Goal: Book appointment/travel/reservation

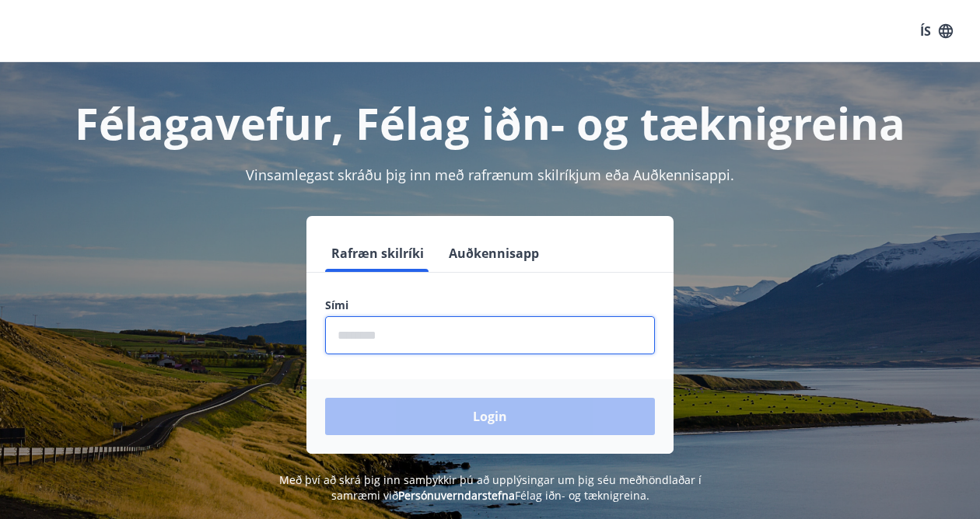
click at [393, 339] on input "phone" at bounding box center [490, 335] width 330 height 38
type input "********"
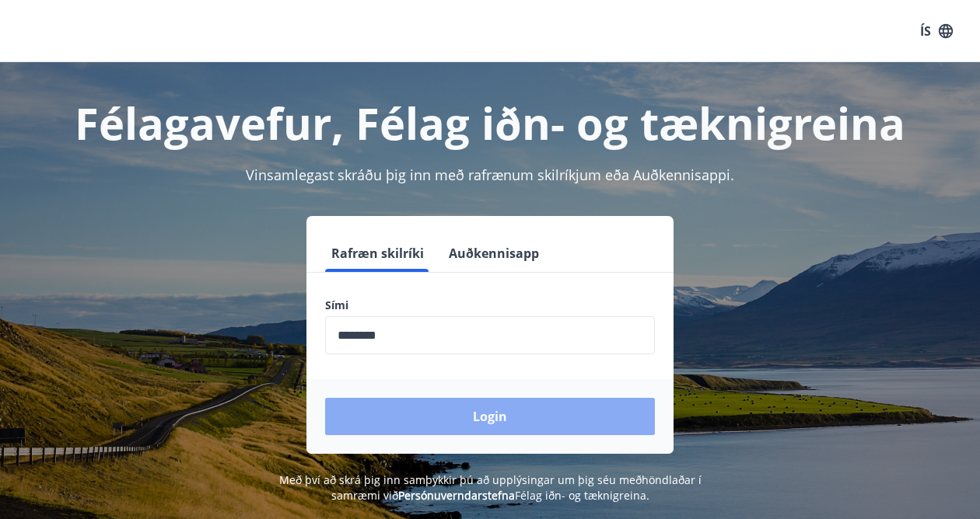
click at [503, 425] on button "Login" at bounding box center [490, 416] width 330 height 37
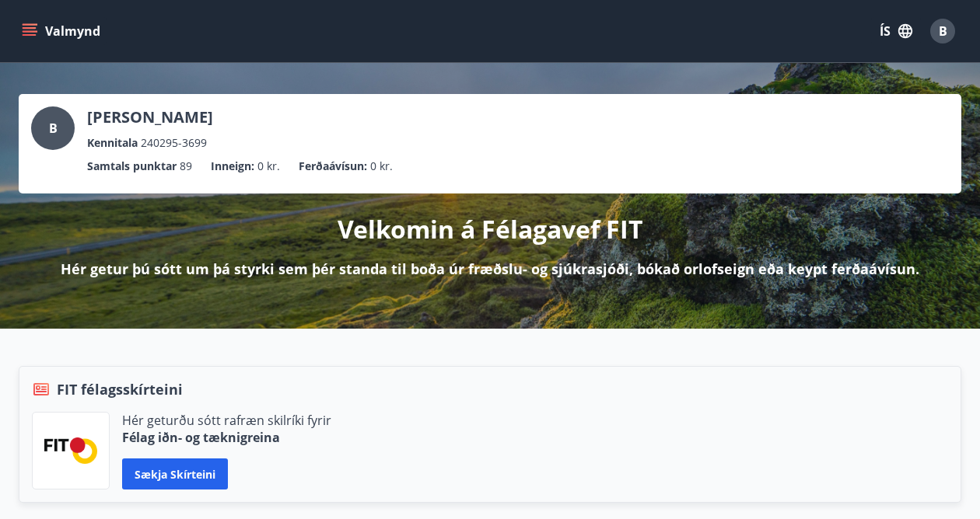
click at [37, 31] on button "Valmynd" at bounding box center [63, 31] width 88 height 28
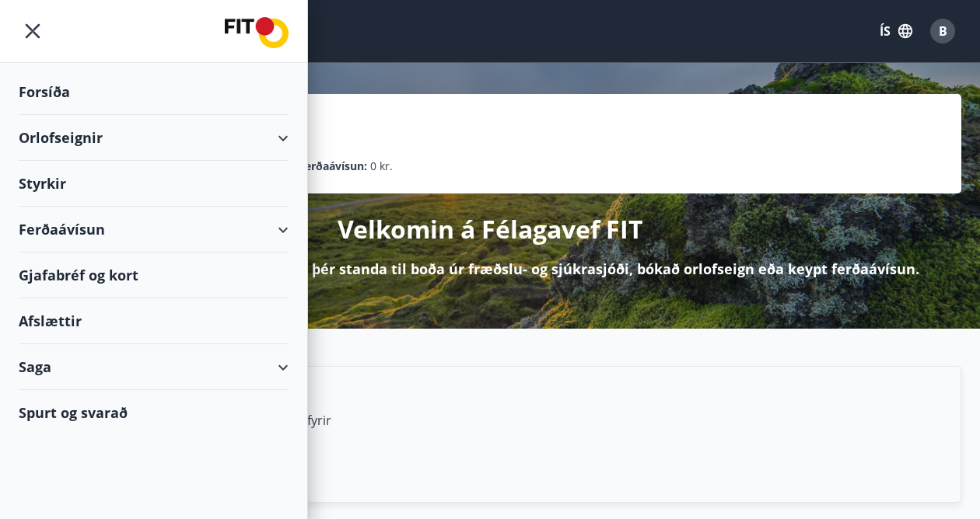
click at [115, 144] on div "Orlofseignir" at bounding box center [154, 138] width 270 height 46
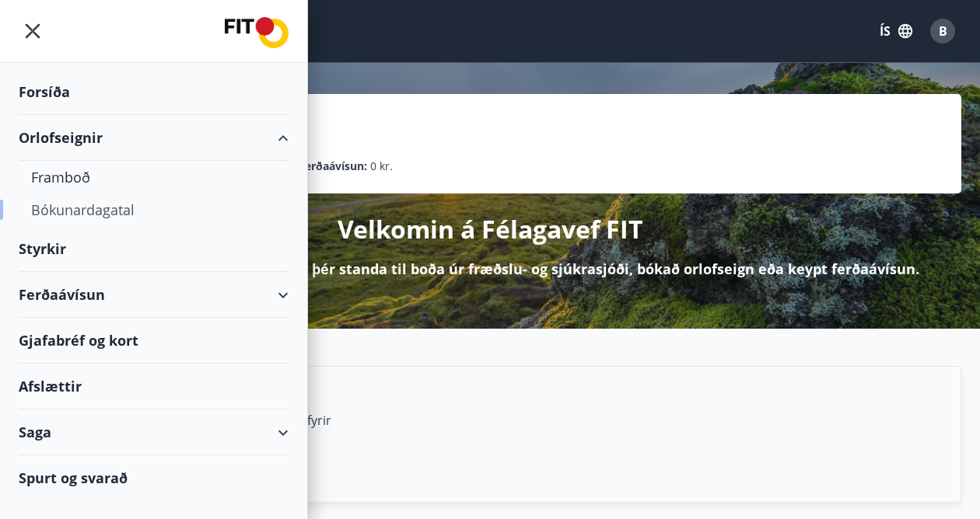
click at [75, 211] on div "Bókunardagatal" at bounding box center [153, 210] width 245 height 33
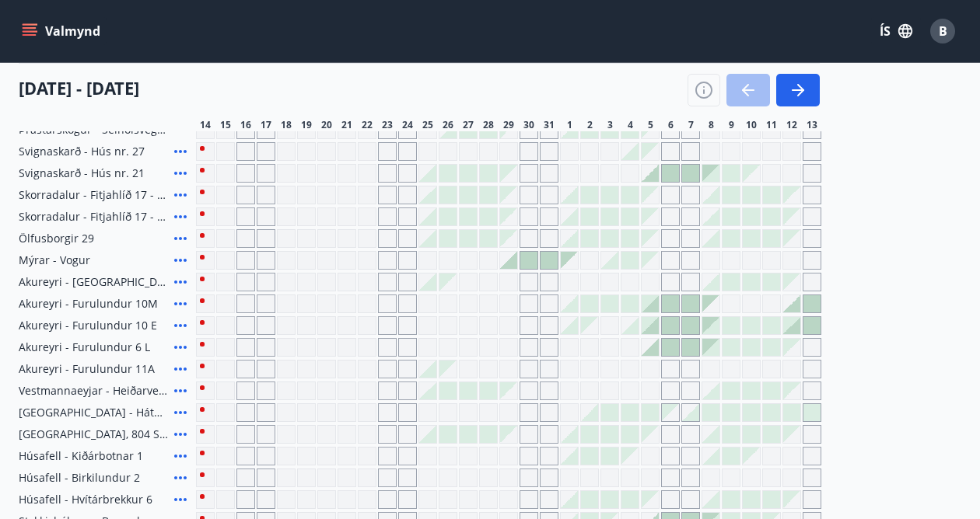
scroll to position [402, 0]
click at [179, 370] on icon at bounding box center [180, 368] width 19 height 19
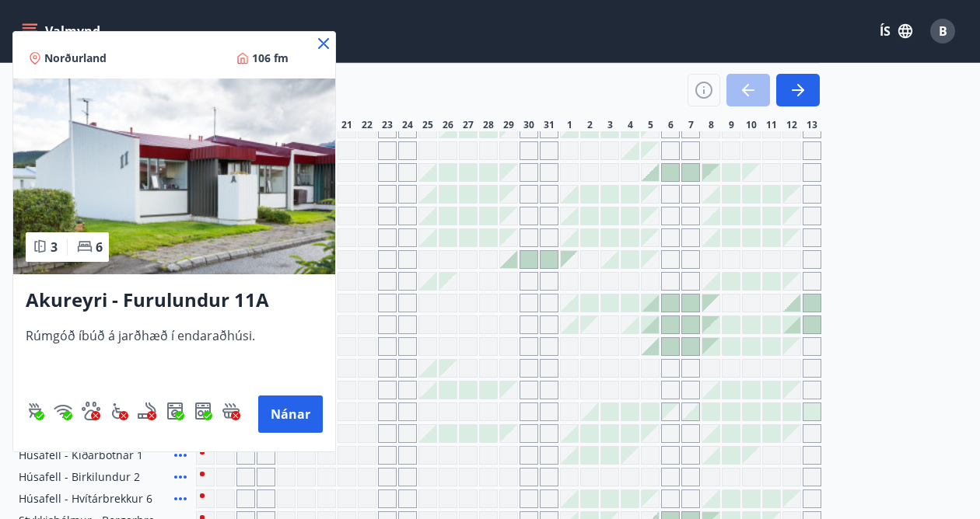
click at [466, 379] on div at bounding box center [490, 259] width 980 height 519
click at [327, 48] on div "Valmynd ÍS B" at bounding box center [490, 30] width 942 height 37
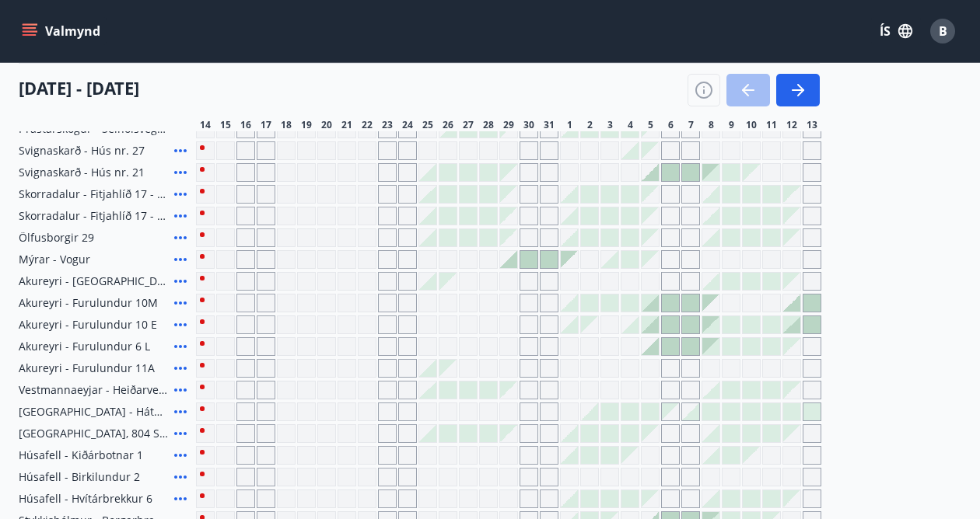
click at [323, 43] on div "Valmynd ÍS B" at bounding box center [490, 30] width 942 height 37
click at [183, 282] on icon at bounding box center [180, 281] width 19 height 19
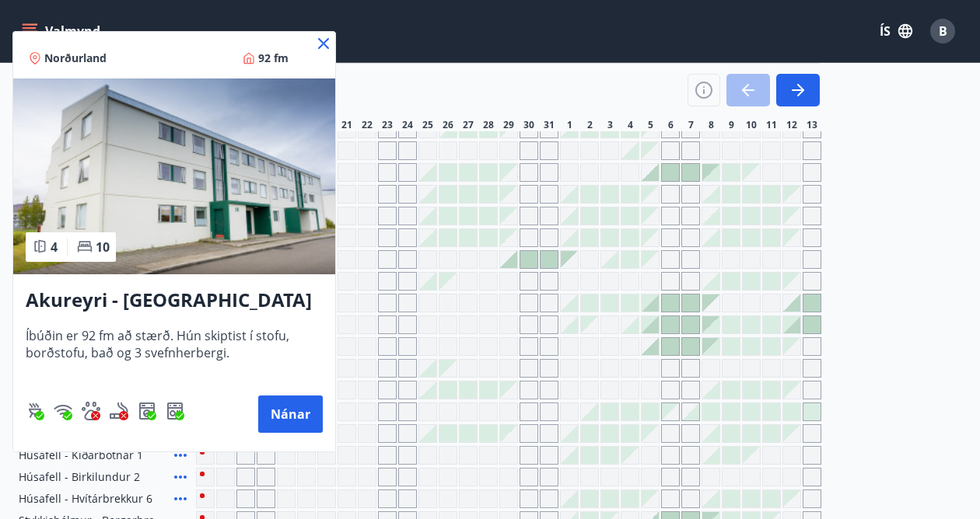
click at [324, 45] on icon at bounding box center [323, 43] width 11 height 11
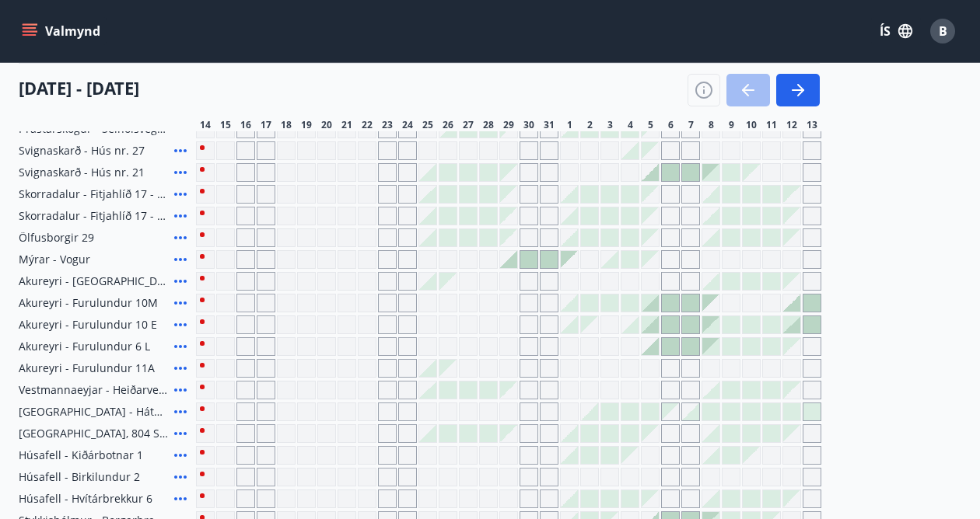
click at [33, 34] on icon "menu" at bounding box center [30, 35] width 14 height 2
click at [391, 237] on div "Gráir dagar eru ekki bókanlegir" at bounding box center [387, 238] width 19 height 19
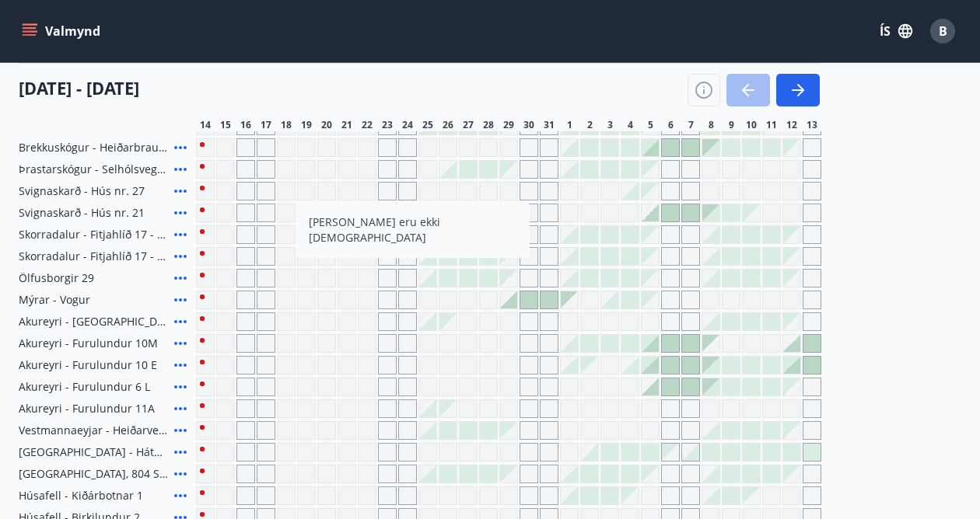
scroll to position [379, 0]
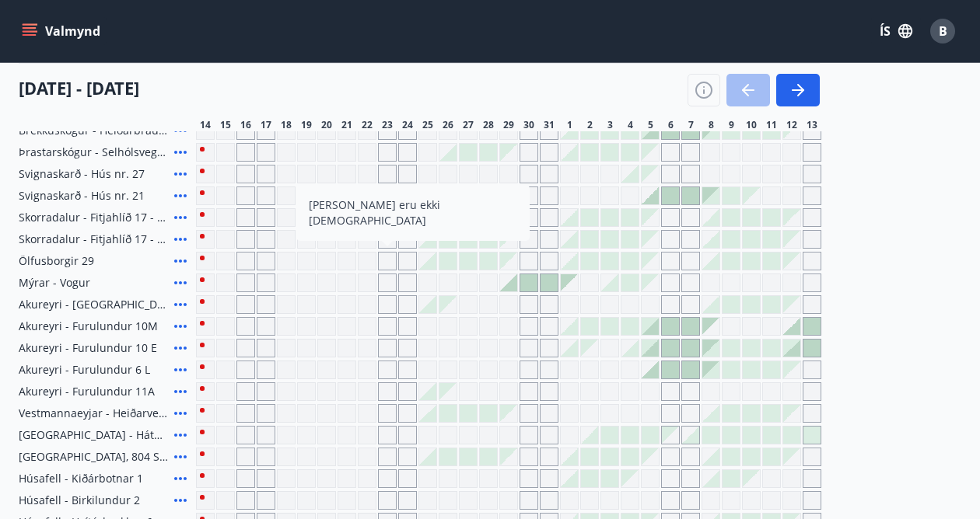
click at [553, 393] on div "Gráir dagar eru ekki bókanlegir" at bounding box center [549, 391] width 19 height 19
click at [673, 396] on div "Gráir dagar eru ekki bókanlegir" at bounding box center [670, 391] width 19 height 19
click at [44, 28] on button "Valmynd" at bounding box center [63, 31] width 88 height 28
click at [28, 28] on icon "menu" at bounding box center [30, 28] width 14 height 2
click at [27, 30] on icon "menu" at bounding box center [30, 31] width 16 height 16
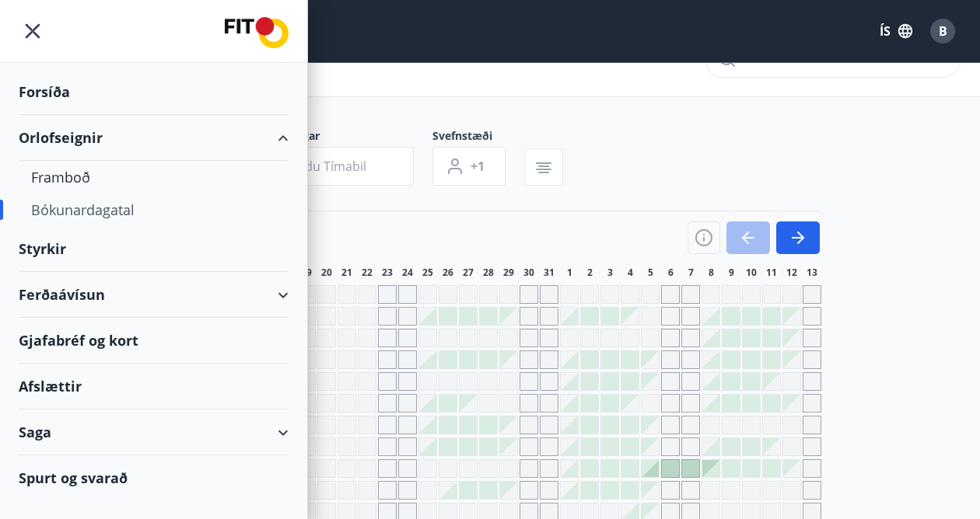
scroll to position [44, 0]
click at [48, 100] on div "Forsíða" at bounding box center [154, 92] width 270 height 46
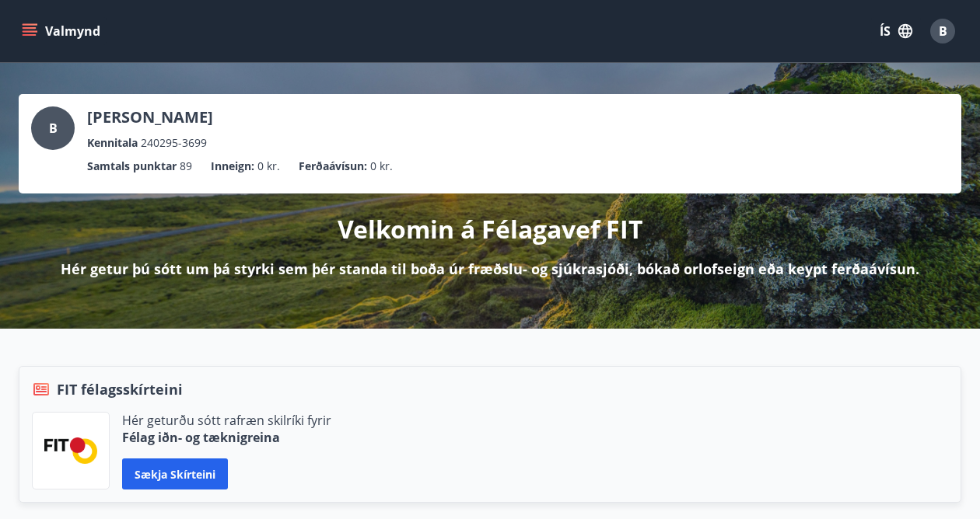
click at [32, 34] on icon "menu" at bounding box center [30, 35] width 14 height 2
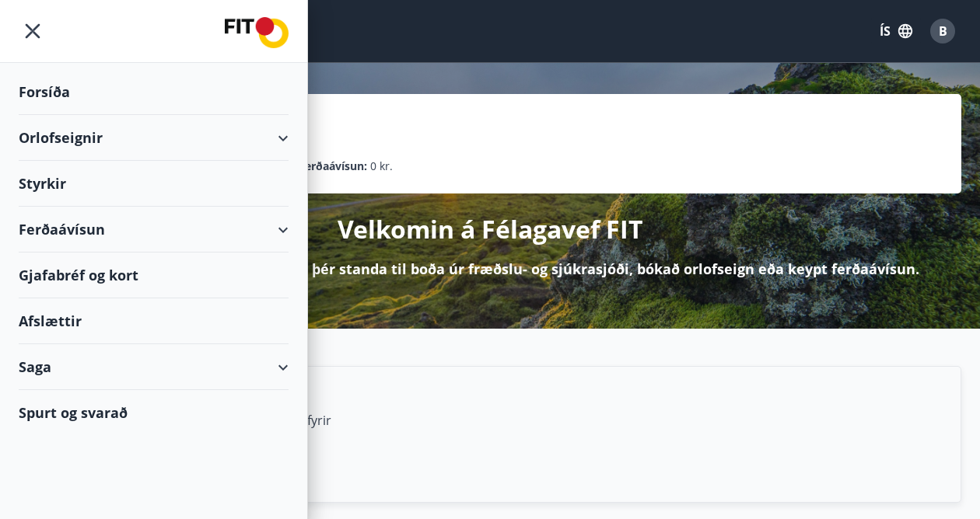
click at [278, 147] on div "Orlofseignir" at bounding box center [154, 138] width 270 height 46
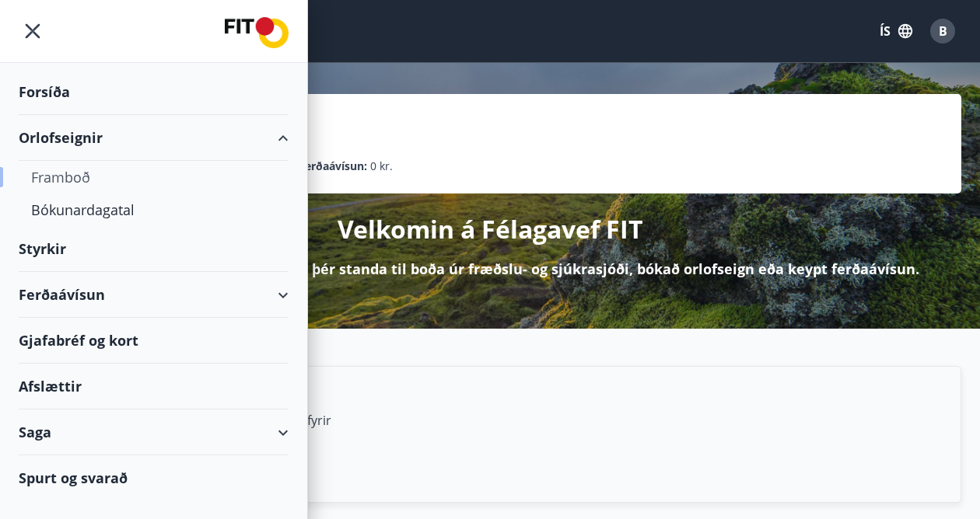
click at [65, 178] on div "Framboð" at bounding box center [153, 177] width 245 height 33
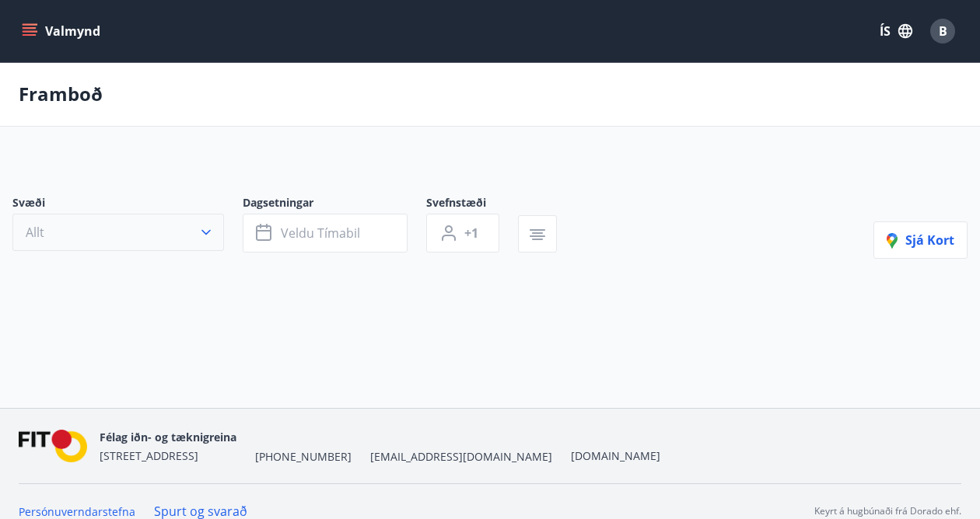
click at [211, 238] on icon "button" at bounding box center [206, 233] width 16 height 16
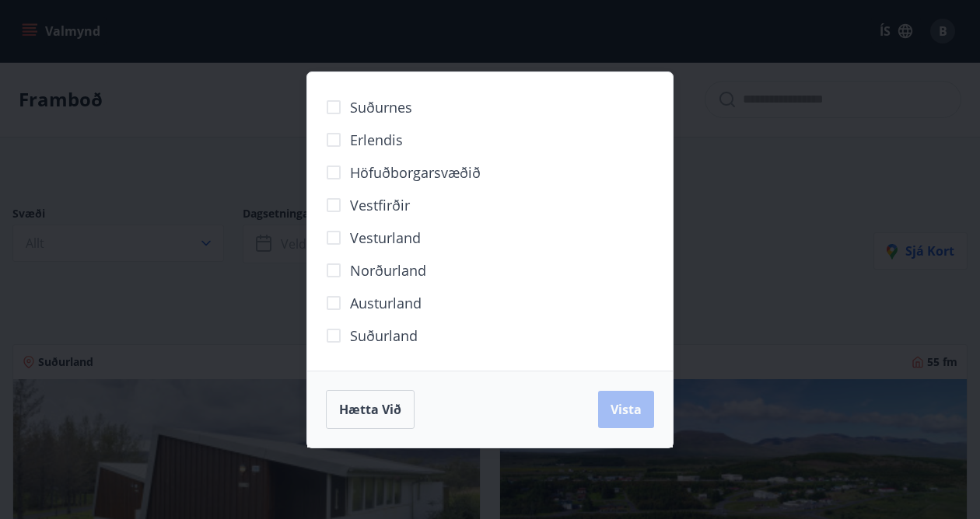
click at [221, 307] on div "Suðurnes Erlendis Höfuðborgarsvæðið Vestfirðir Vesturland Norðurland Austurland…" at bounding box center [490, 259] width 980 height 519
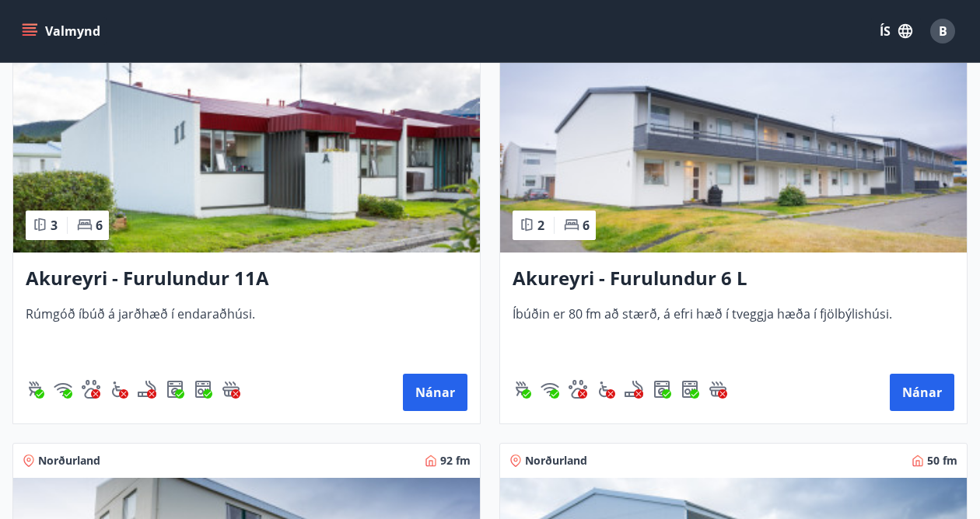
scroll to position [6647, 0]
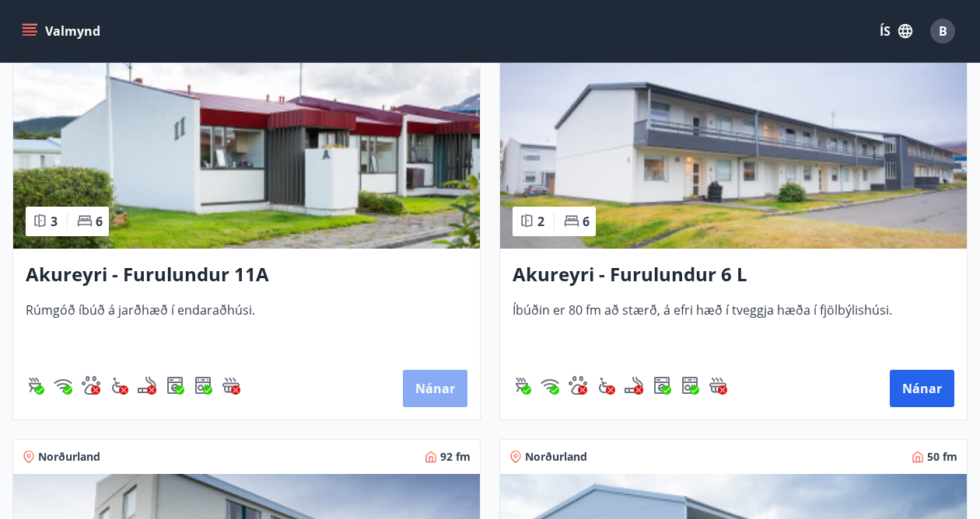
click at [432, 393] on button "Nánar" at bounding box center [435, 388] width 65 height 37
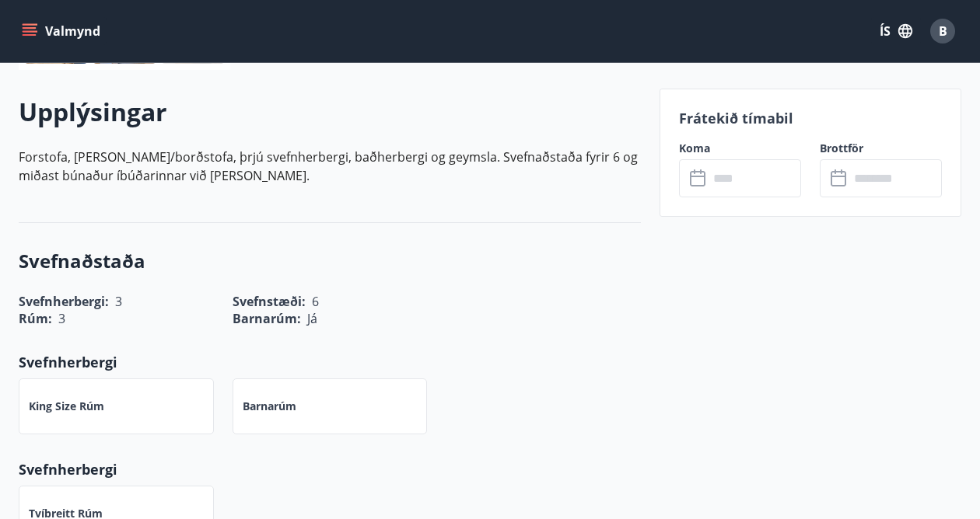
scroll to position [428, 0]
click at [749, 176] on input "text" at bounding box center [754, 178] width 93 height 38
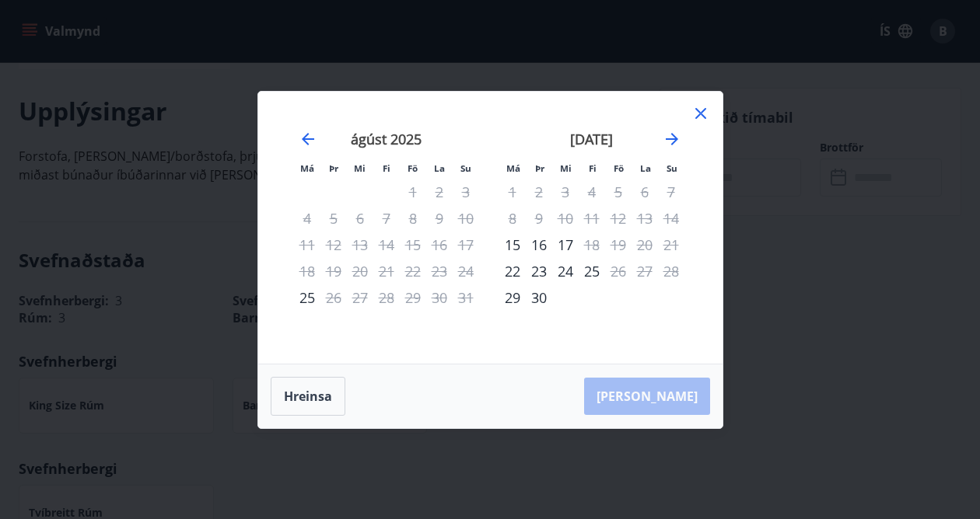
click at [513, 199] on div "1" at bounding box center [512, 192] width 26 height 26
click at [666, 191] on div "7" at bounding box center [671, 192] width 26 height 26
click at [676, 141] on icon "Move forward to switch to the next month." at bounding box center [671, 139] width 19 height 19
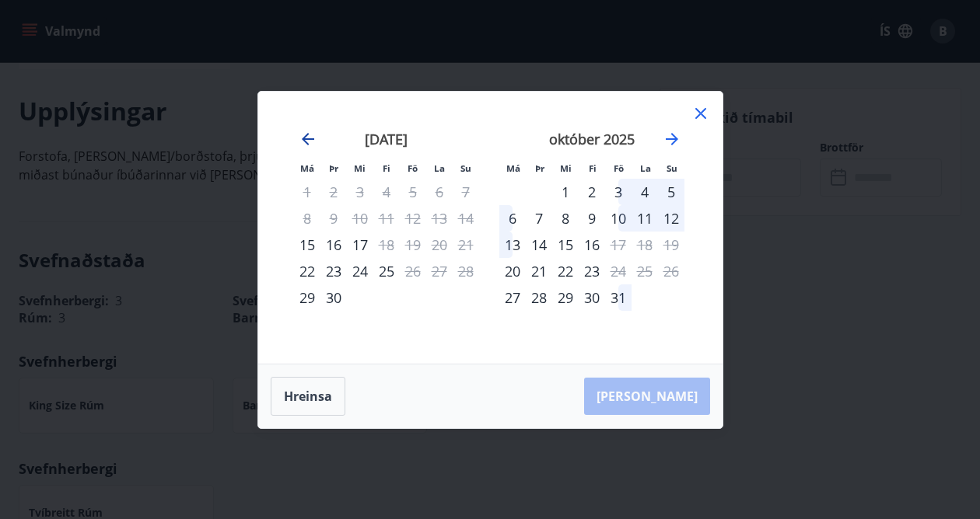
click at [306, 136] on icon "Move backward to switch to the previous month." at bounding box center [308, 139] width 19 height 19
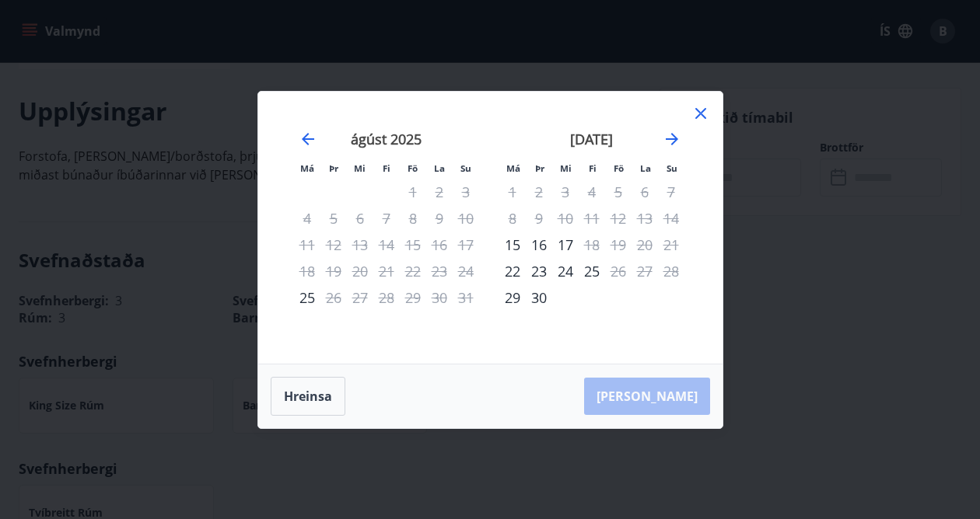
click at [698, 112] on icon at bounding box center [700, 113] width 11 height 11
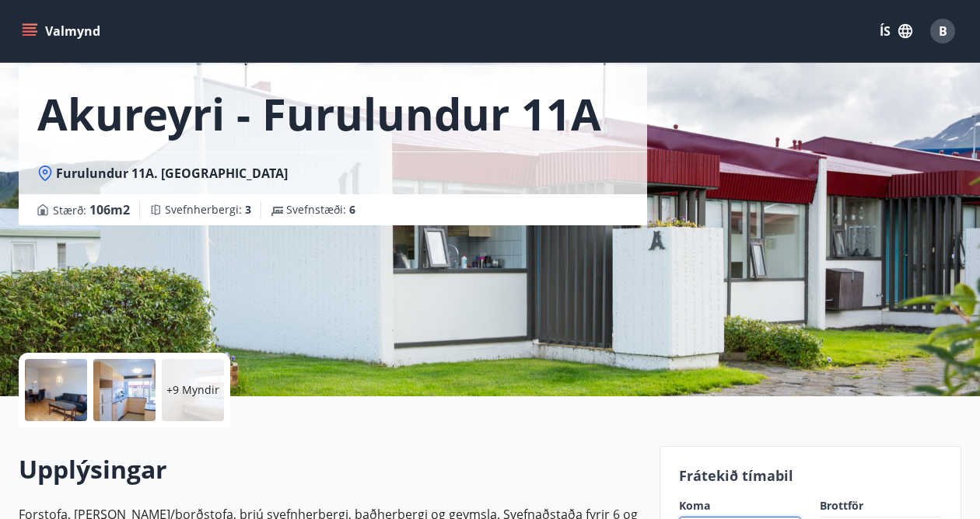
scroll to position [0, 0]
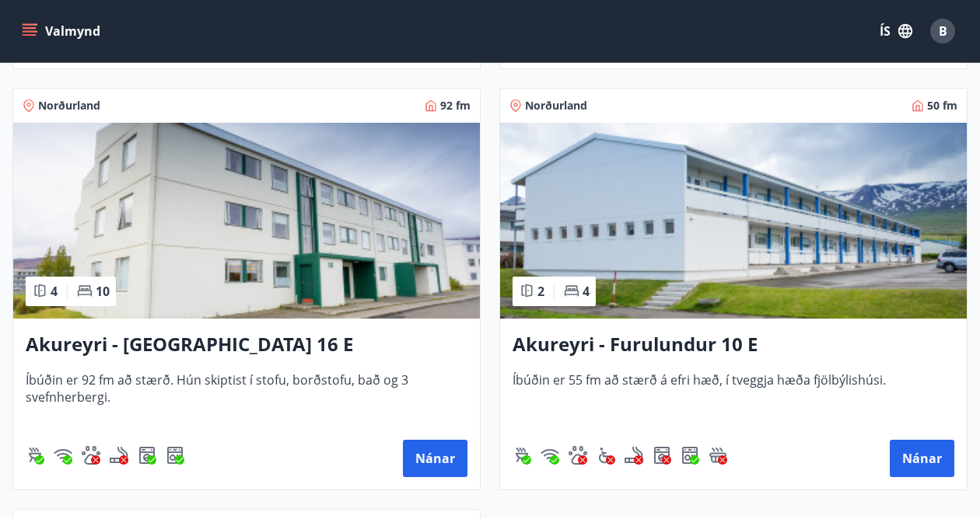
scroll to position [6999, 0]
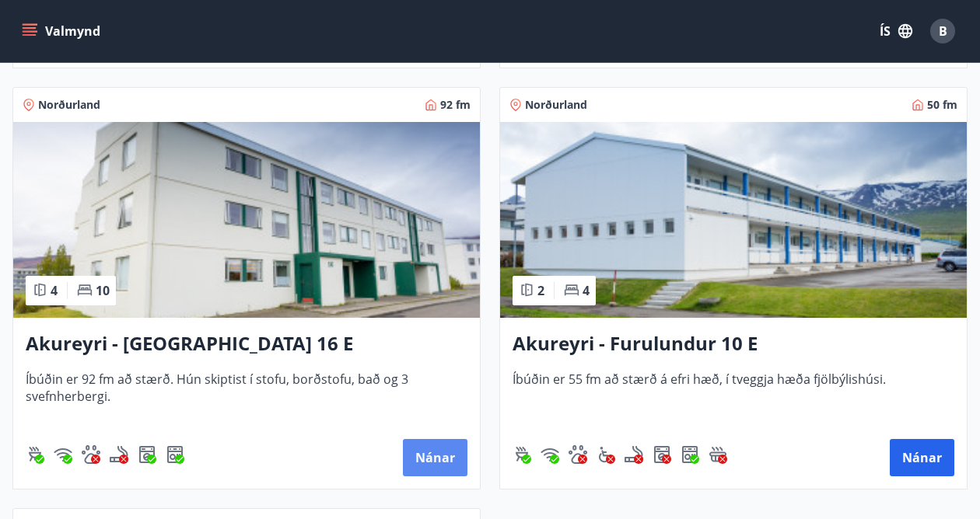
click at [435, 464] on button "Nánar" at bounding box center [435, 457] width 65 height 37
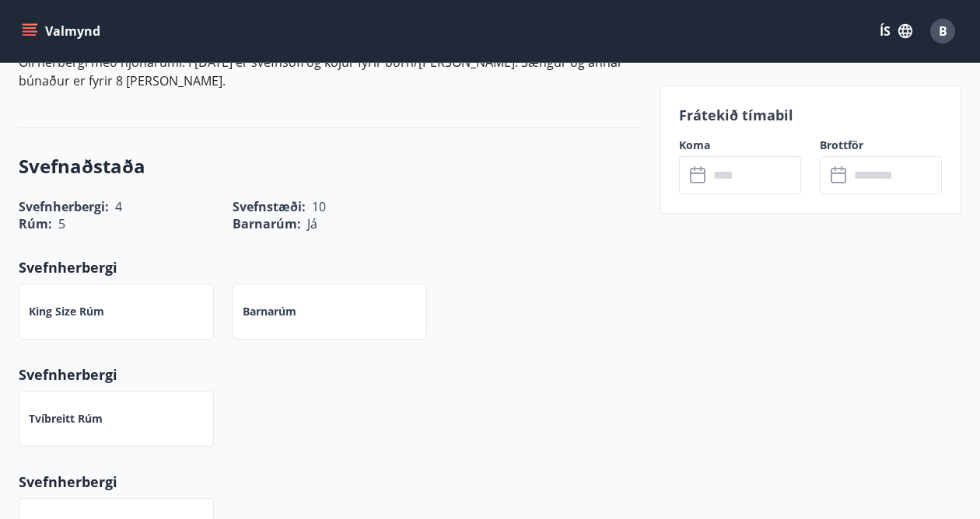
scroll to position [518, 0]
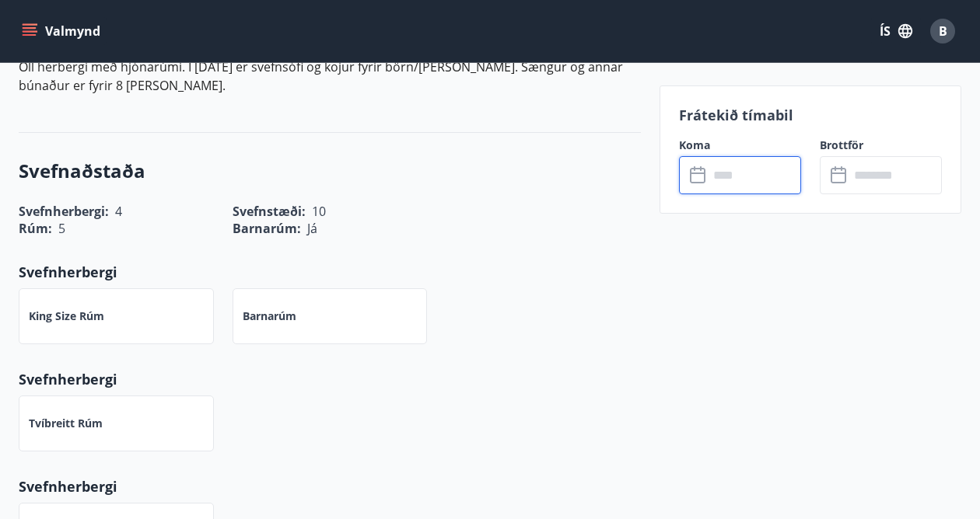
click at [739, 177] on input "text" at bounding box center [754, 175] width 93 height 38
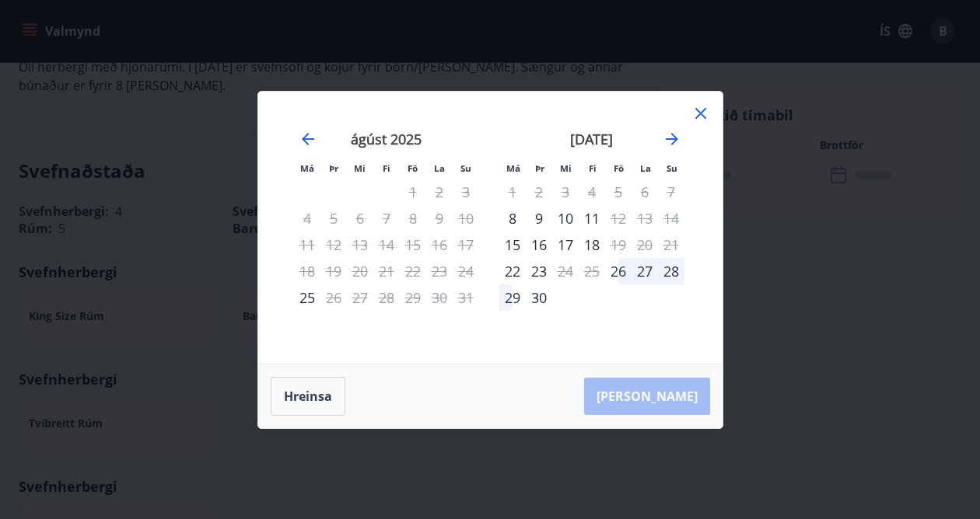
click at [512, 194] on div "1" at bounding box center [512, 192] width 26 height 26
click at [699, 117] on icon at bounding box center [700, 113] width 19 height 19
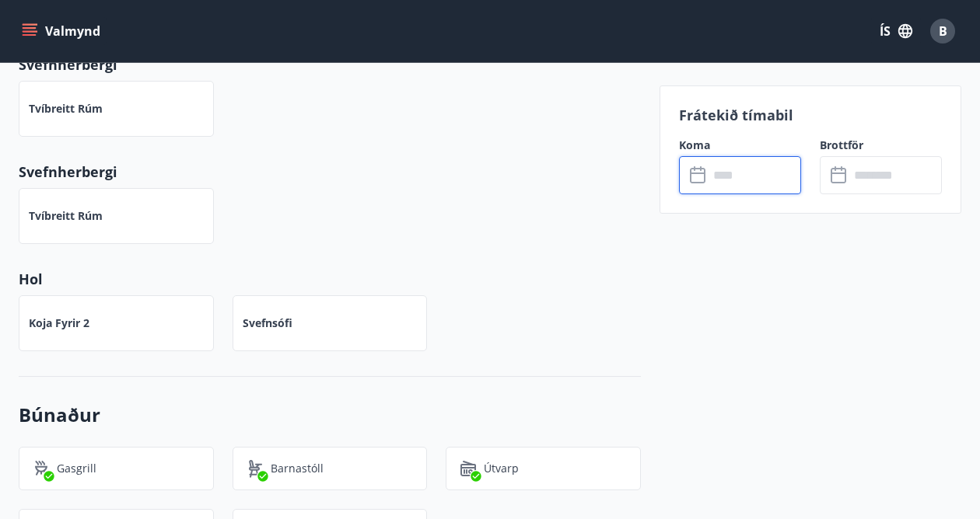
scroll to position [599, 0]
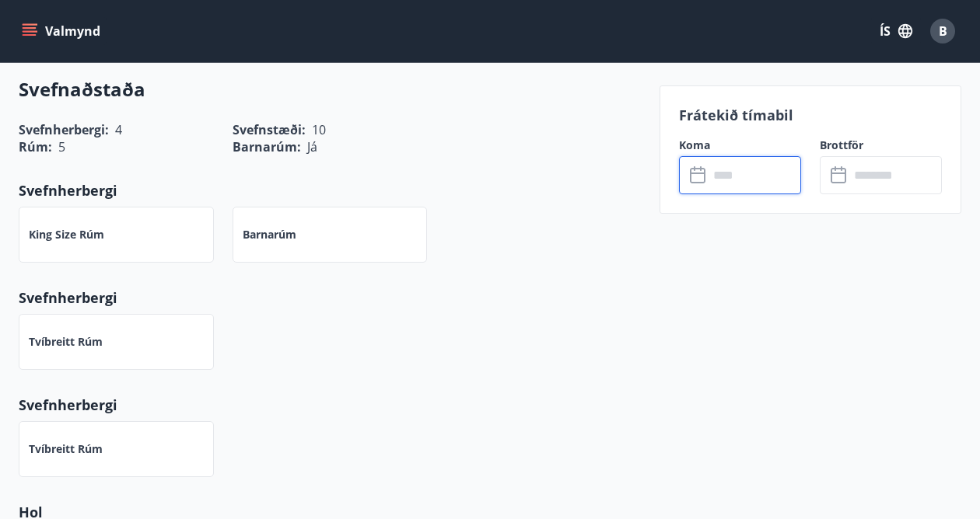
click at [34, 25] on icon "menu" at bounding box center [31, 25] width 17 height 2
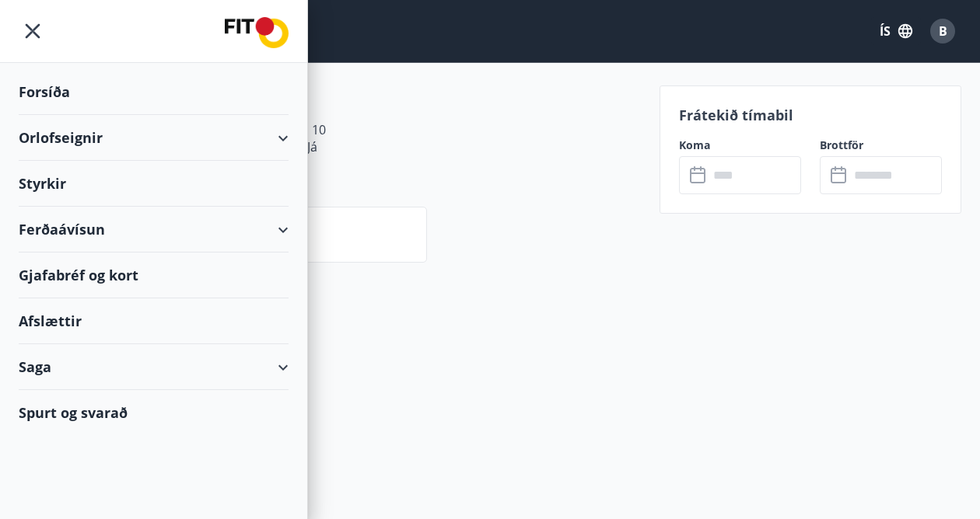
click at [280, 142] on div "Orlofseignir" at bounding box center [154, 138] width 270 height 46
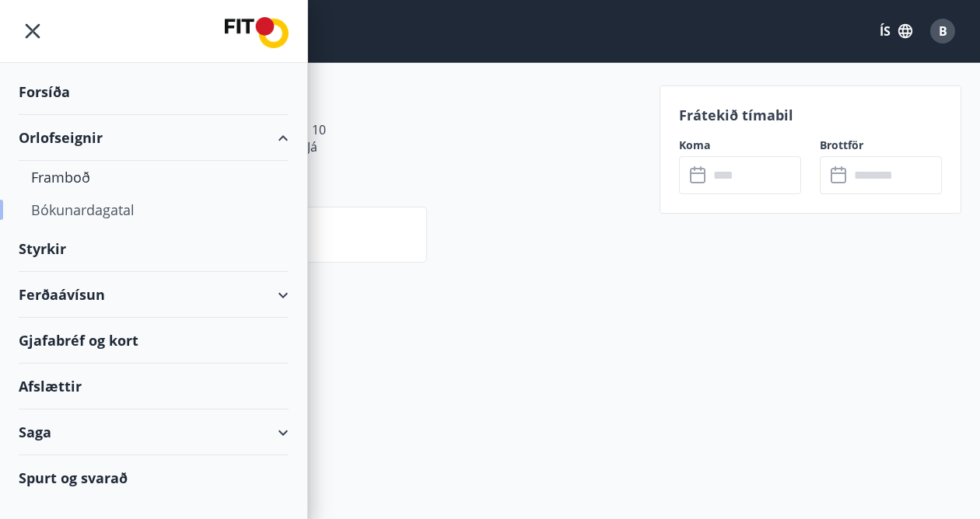
click at [59, 212] on div "Bókunardagatal" at bounding box center [153, 210] width 245 height 33
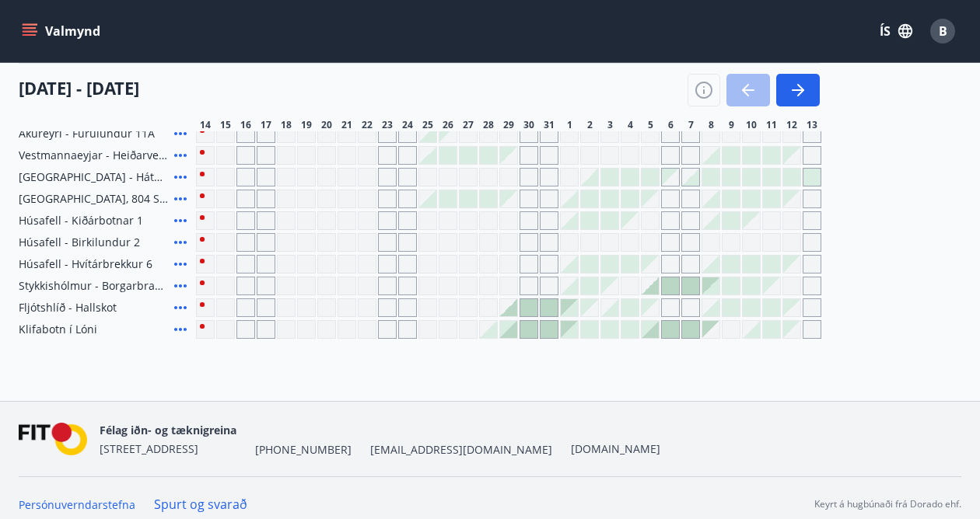
scroll to position [649, 0]
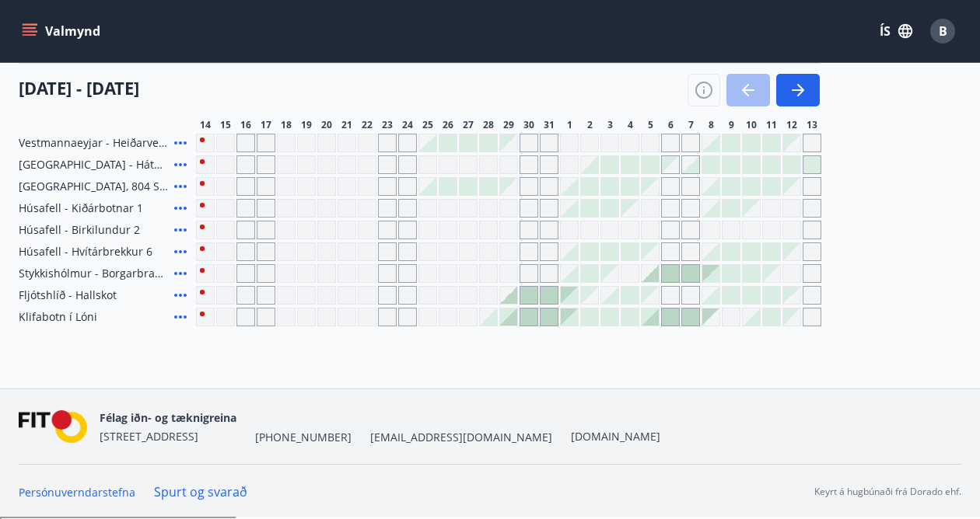
click at [448, 192] on div at bounding box center [447, 186] width 17 height 17
click at [477, 225] on div at bounding box center [508, 230] width 625 height 19
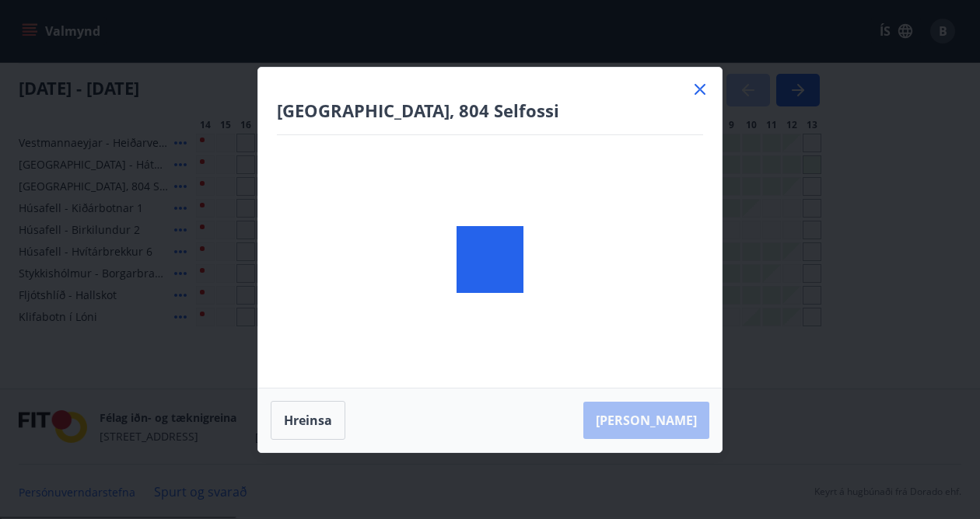
scroll to position [360, 0]
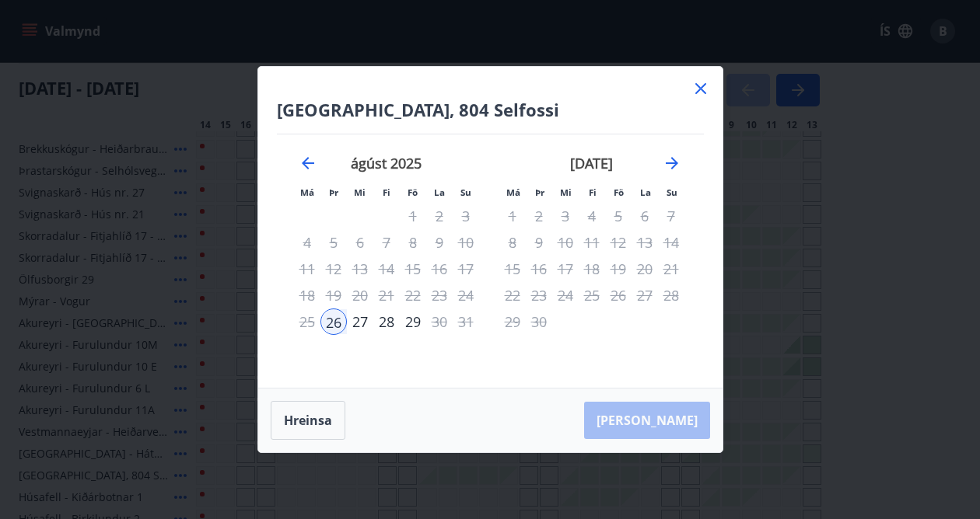
click at [697, 93] on icon at bounding box center [700, 88] width 19 height 19
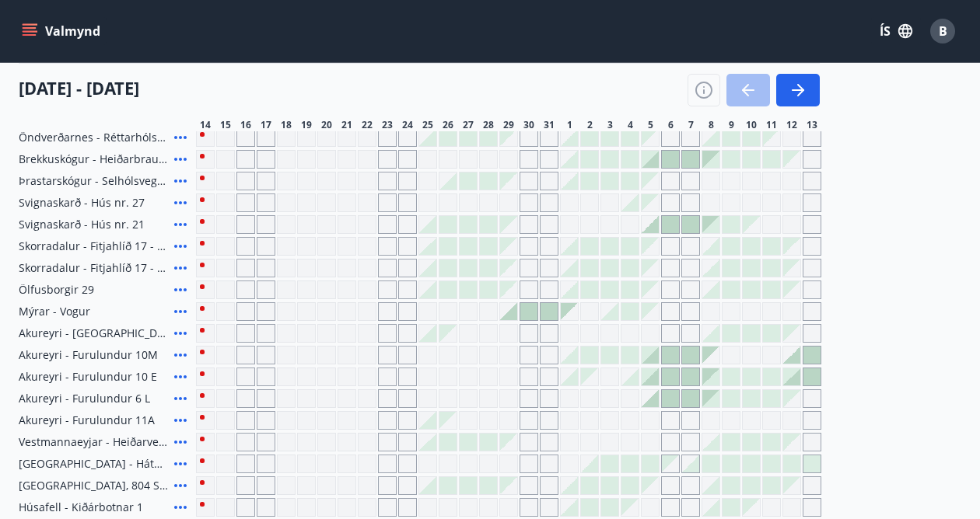
scroll to position [352, 0]
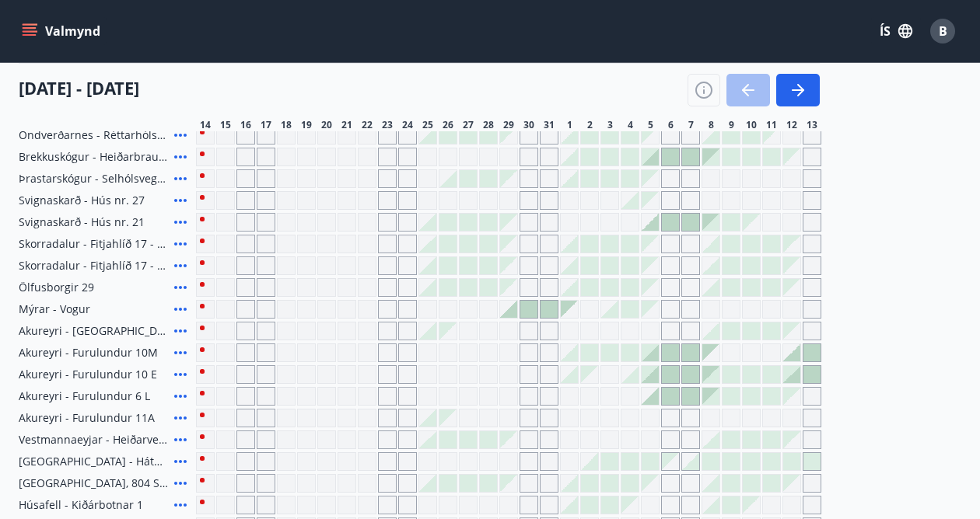
click at [573, 358] on div at bounding box center [569, 352] width 17 height 17
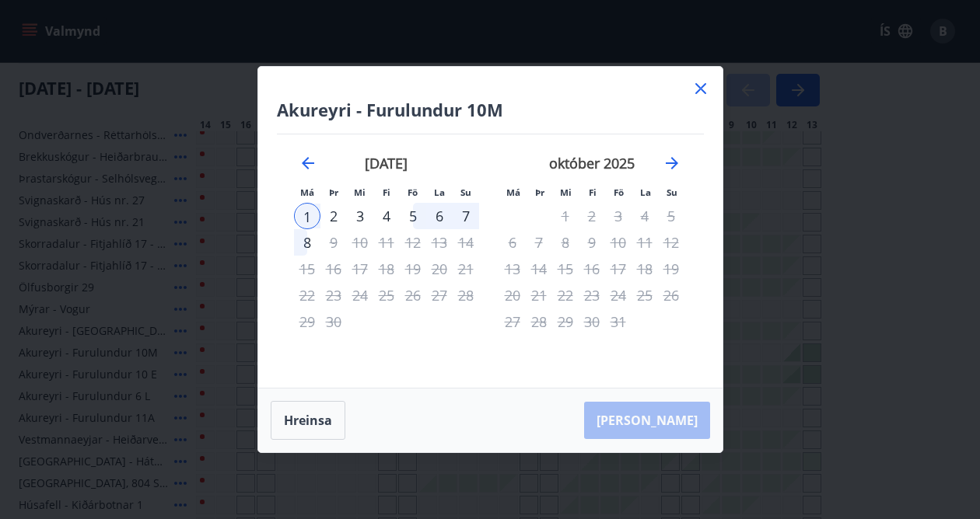
click at [701, 89] on icon at bounding box center [700, 88] width 19 height 19
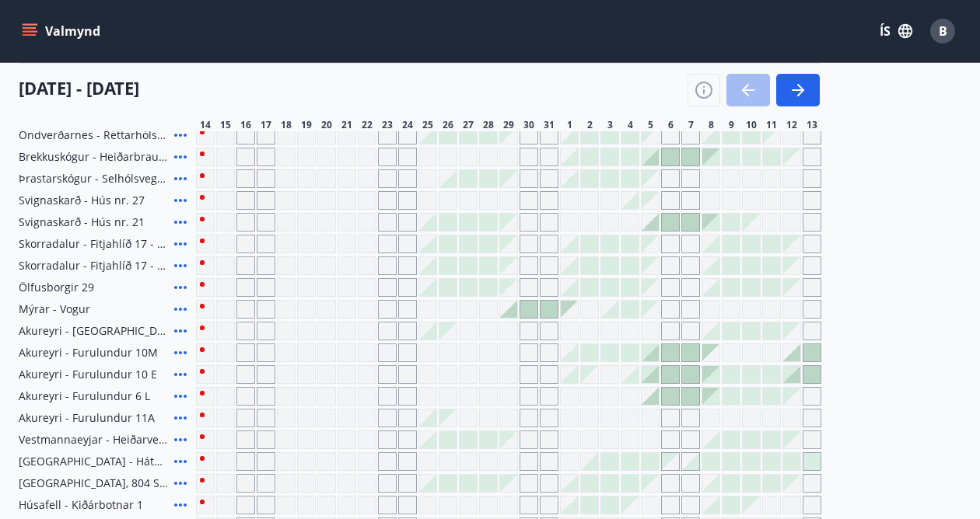
click at [183, 354] on icon at bounding box center [180, 353] width 19 height 19
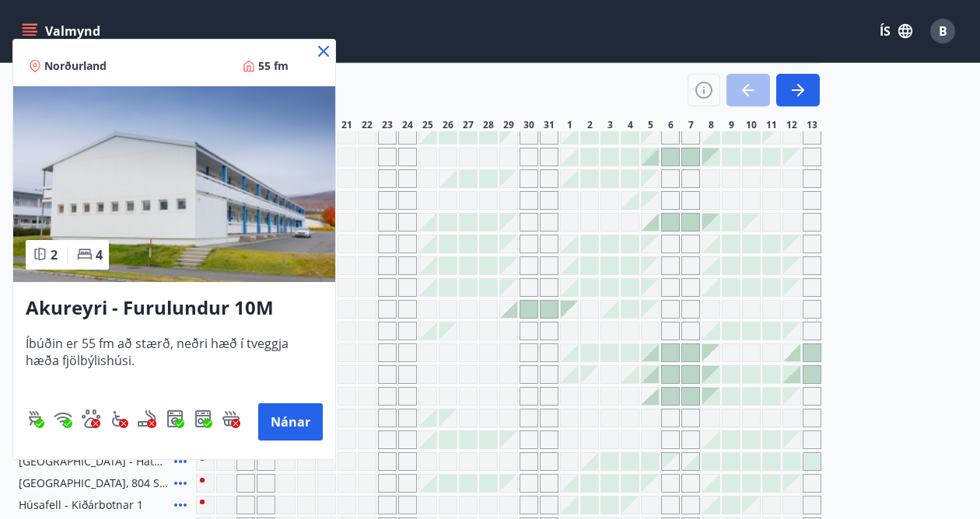
click at [322, 54] on icon at bounding box center [323, 51] width 19 height 19
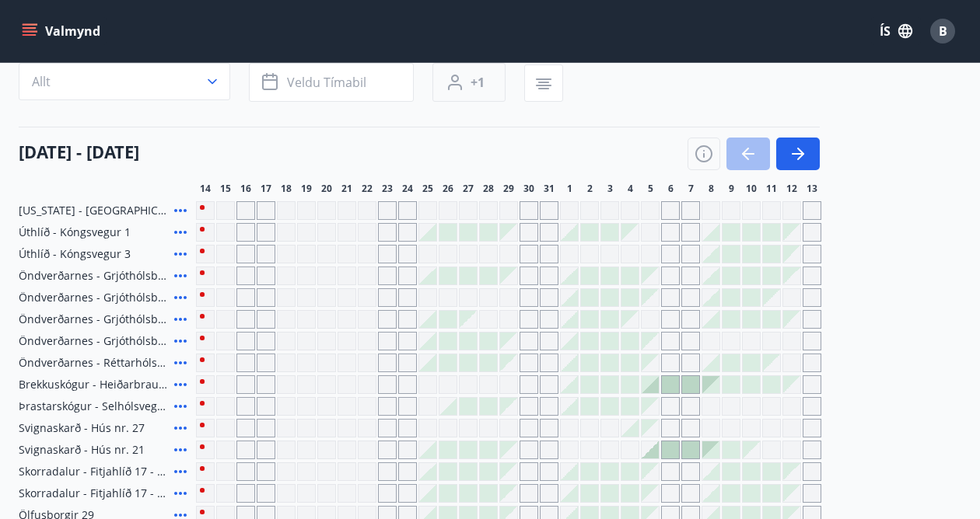
scroll to position [75, 0]
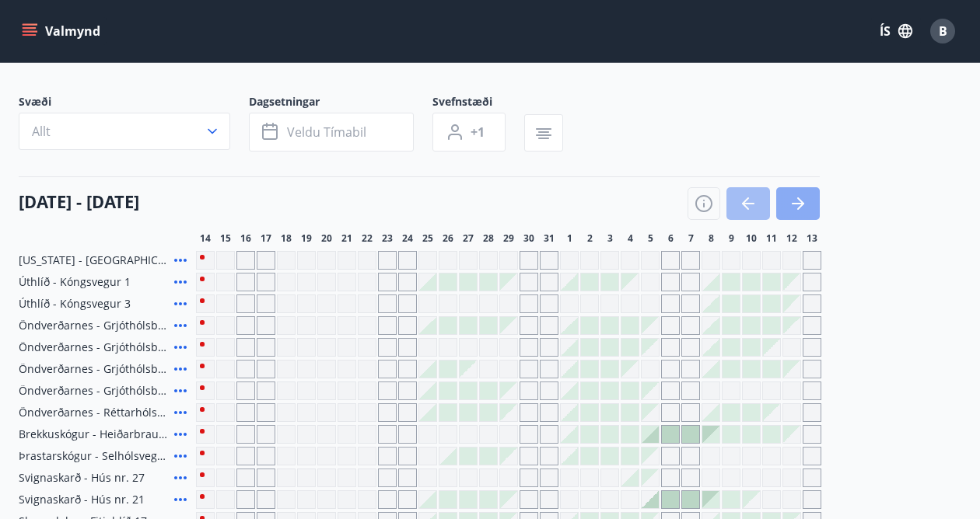
click at [802, 189] on button "button" at bounding box center [798, 203] width 44 height 33
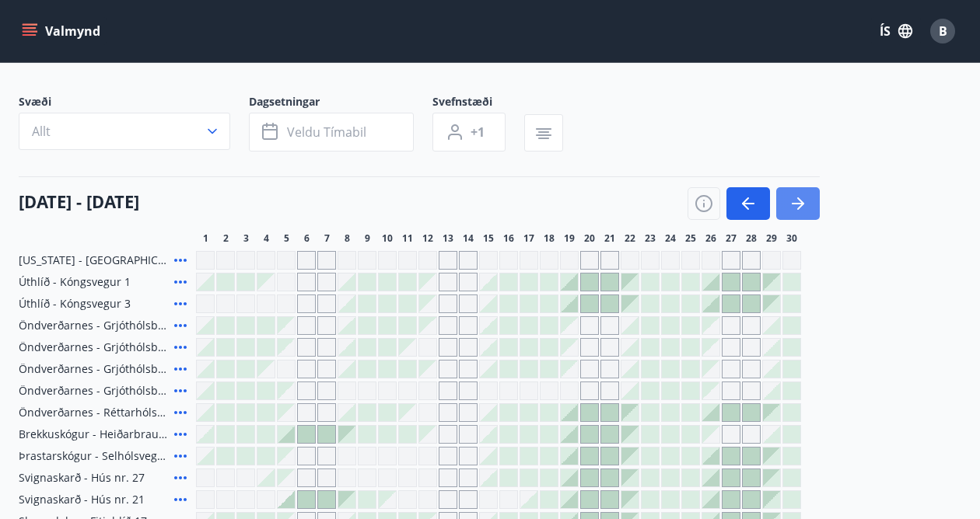
click at [788, 202] on icon "button" at bounding box center [797, 203] width 19 height 19
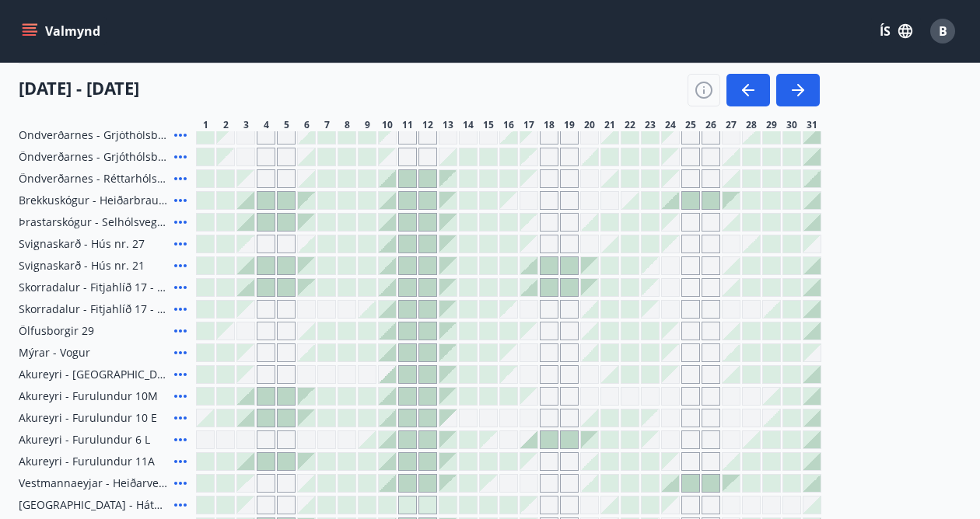
scroll to position [309, 0]
click at [748, 99] on icon "button" at bounding box center [748, 90] width 19 height 19
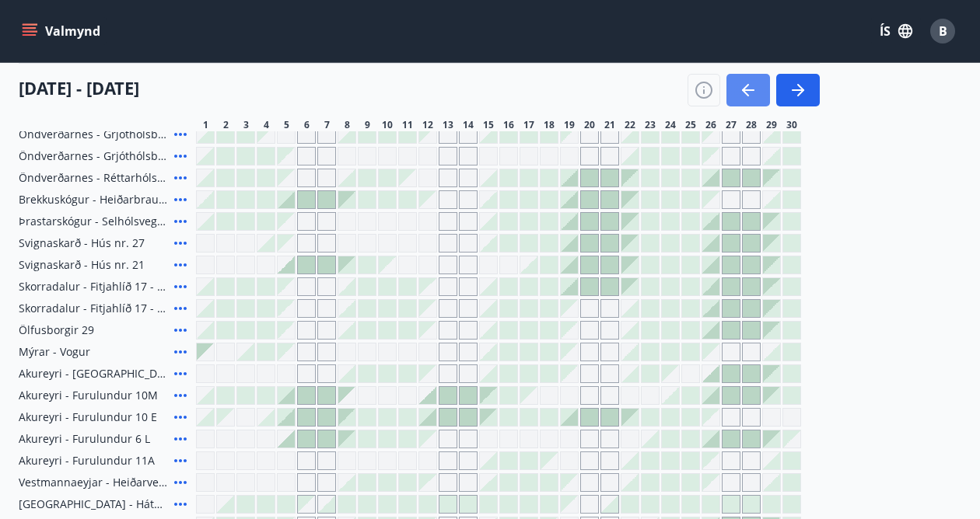
click at [749, 99] on icon "button" at bounding box center [748, 90] width 19 height 19
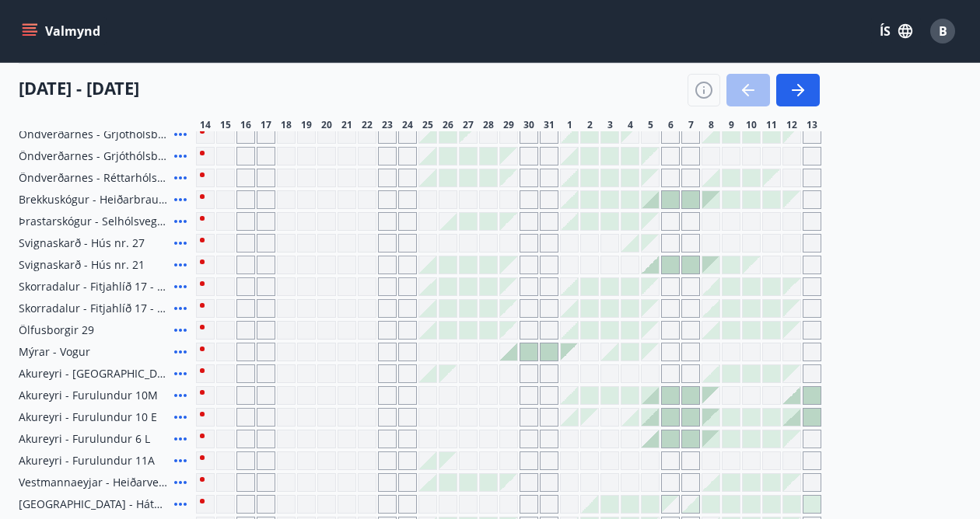
click at [186, 394] on icon at bounding box center [180, 395] width 19 height 19
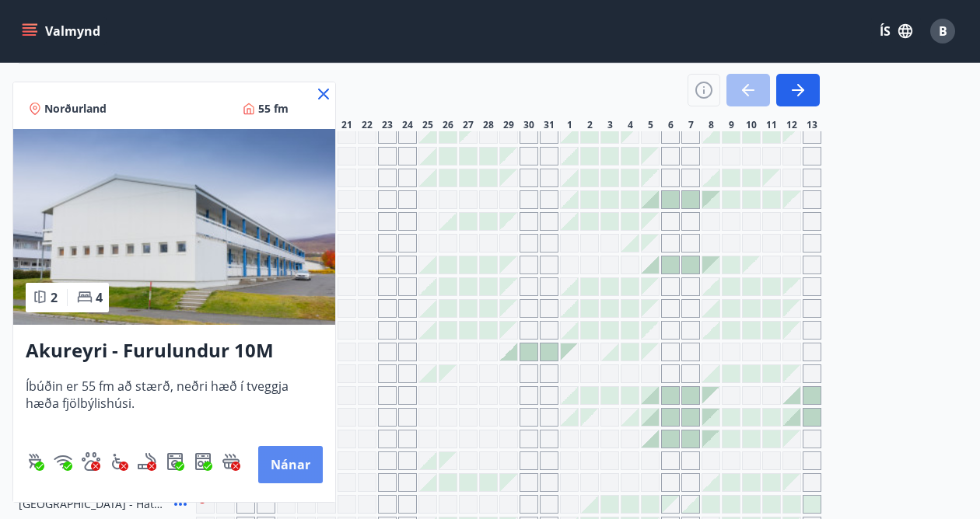
click at [308, 457] on button "Nánar" at bounding box center [290, 464] width 65 height 37
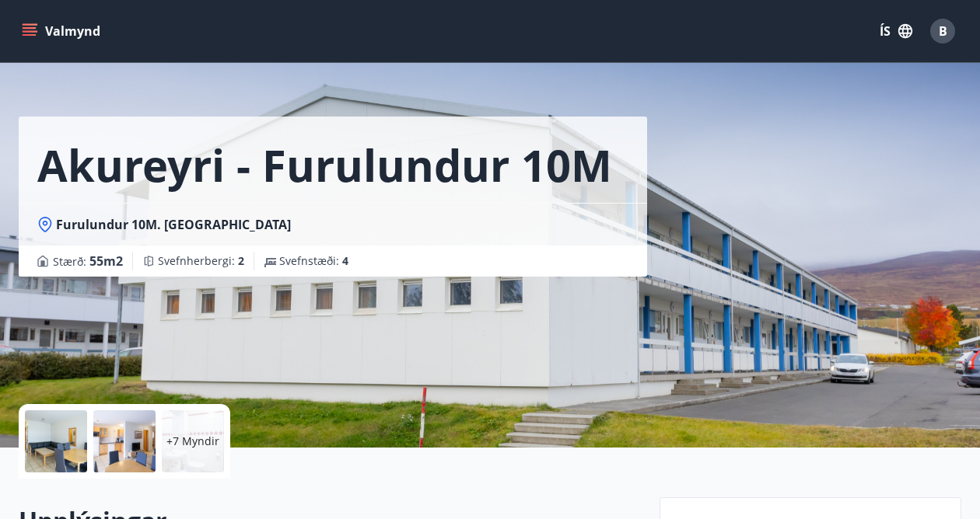
scroll to position [23, 0]
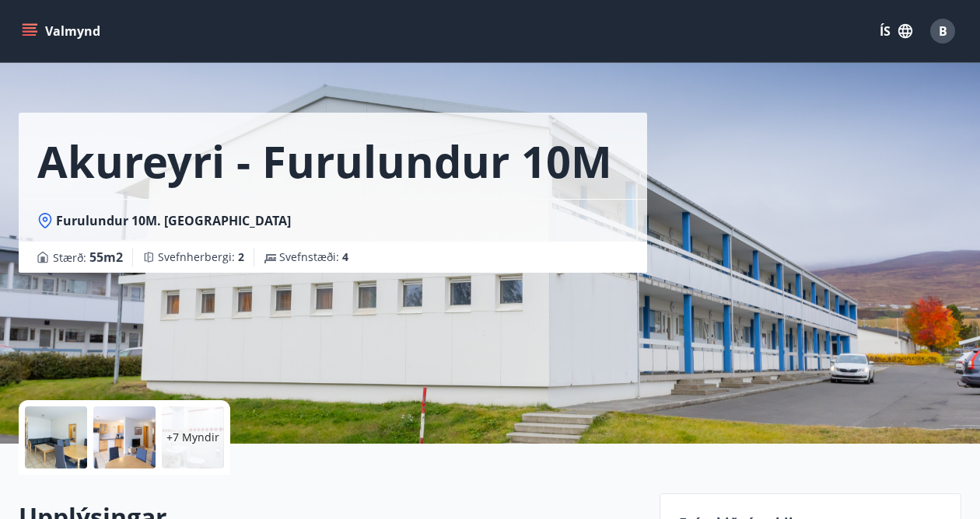
click at [200, 442] on p "+7 Myndir" at bounding box center [192, 438] width 53 height 16
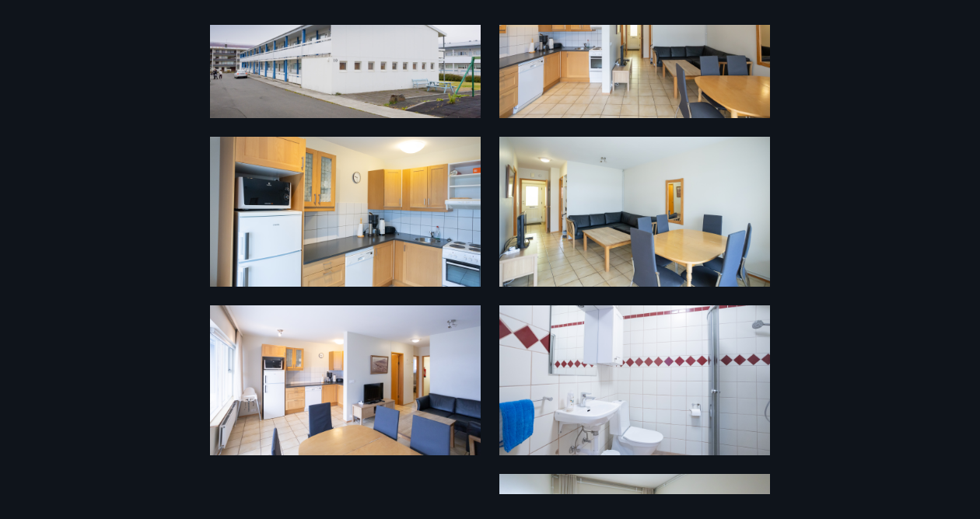
scroll to position [123, 0]
